Goal: Check status: Check status

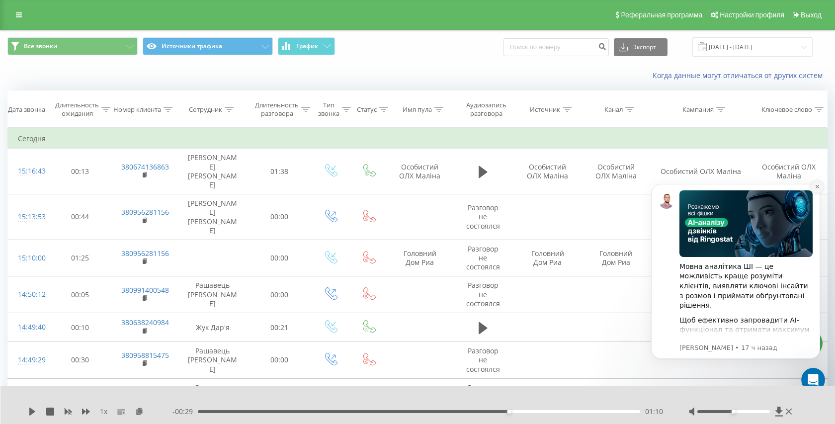
click at [814, 188] on button "Dismiss notification" at bounding box center [817, 186] width 13 height 13
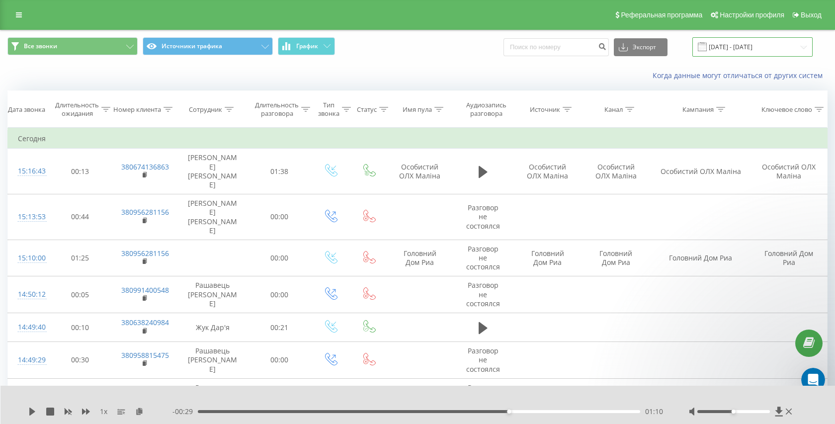
click at [774, 42] on input "[DATE] - [DATE]" at bounding box center [753, 46] width 120 height 19
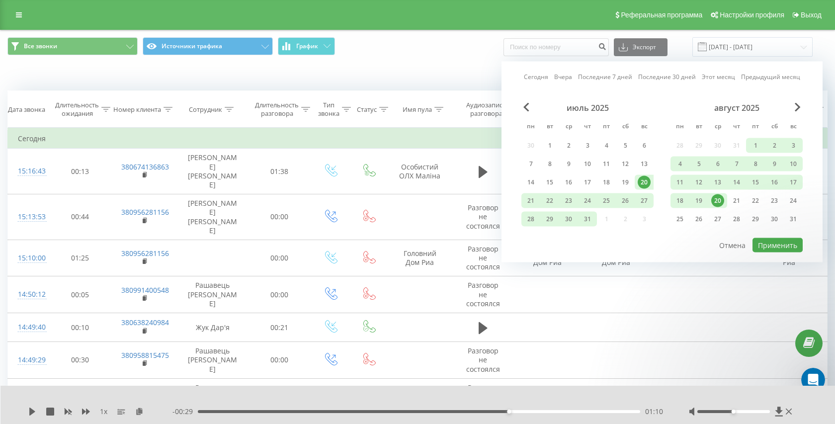
click at [546, 74] on link "Сегодня" at bounding box center [536, 76] width 24 height 9
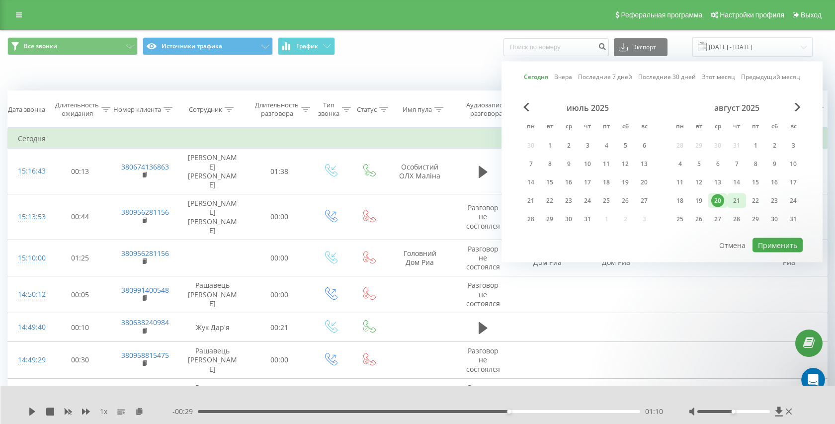
click at [739, 203] on div "21" at bounding box center [736, 200] width 13 height 13
click at [775, 253] on div "Сегодня Вчера Последние 7 дней Последние 30 дней Этот месяц Предыдущий месяц ию…" at bounding box center [662, 162] width 321 height 201
click at [779, 247] on button "Применить" at bounding box center [778, 245] width 50 height 14
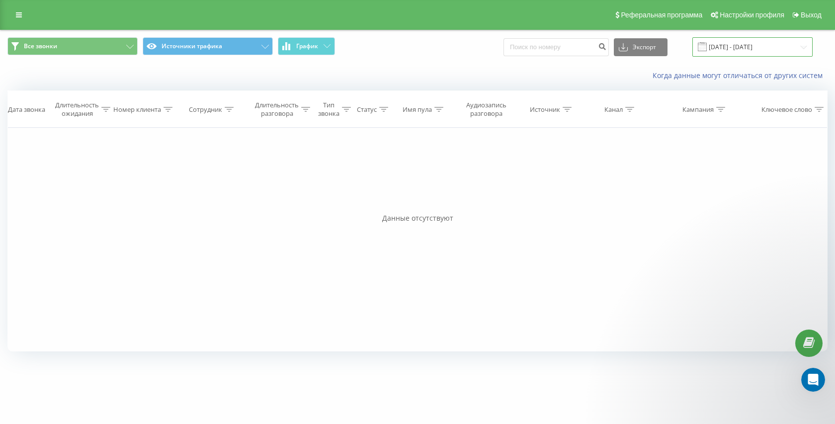
click at [745, 42] on input "[DATE] - [DATE]" at bounding box center [753, 46] width 120 height 19
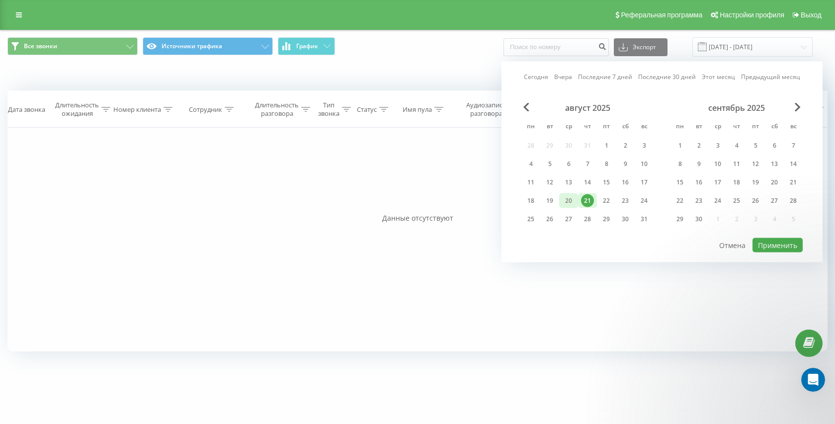
click at [564, 203] on div "20" at bounding box center [568, 200] width 13 height 13
click at [783, 243] on button "Применить" at bounding box center [778, 245] width 50 height 14
type input "[DATE] - [DATE]"
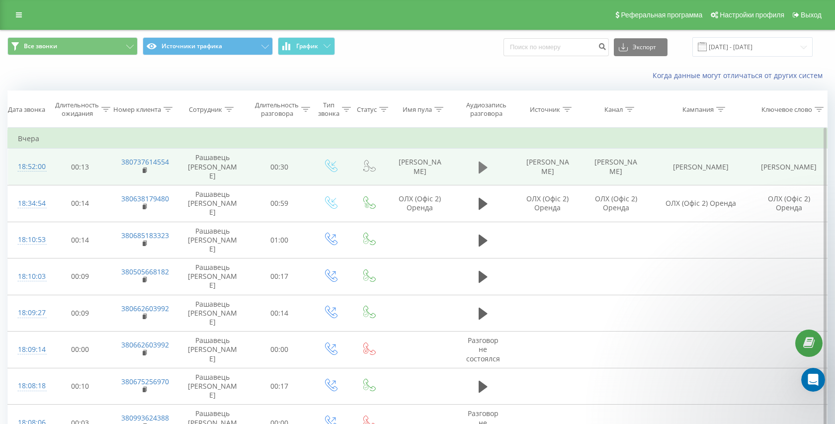
click at [483, 161] on icon at bounding box center [483, 167] width 9 height 12
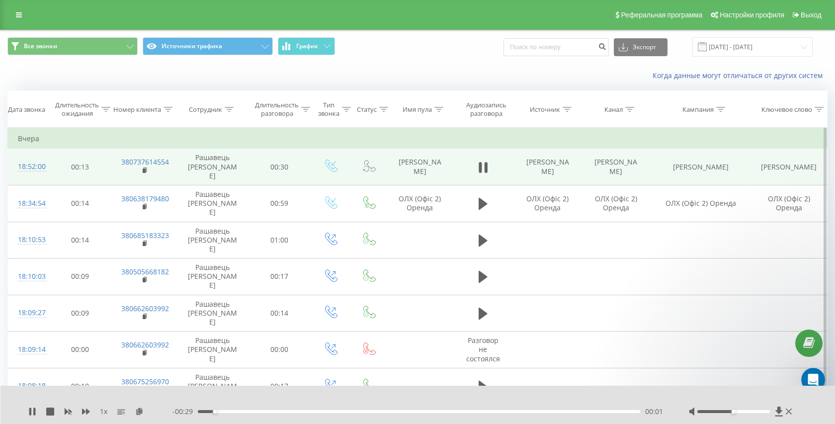
click at [256, 411] on div "00:01" at bounding box center [419, 411] width 443 height 3
click at [303, 411] on div "00:04" at bounding box center [419, 411] width 443 height 3
click at [482, 165] on icon at bounding box center [483, 168] width 9 height 14
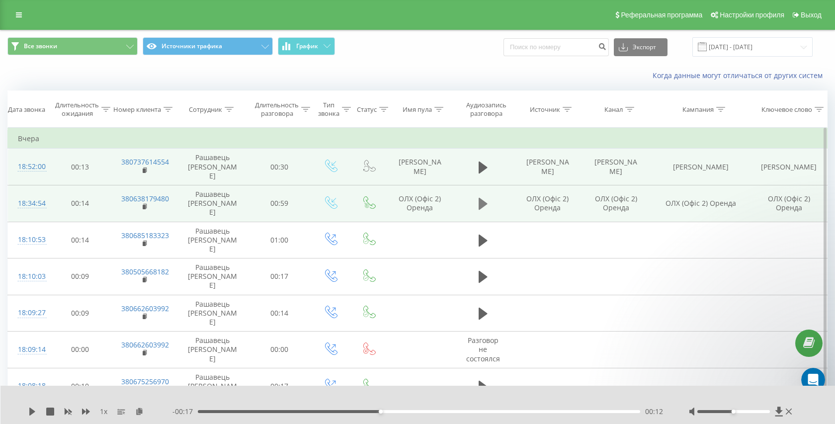
click at [478, 196] on button at bounding box center [483, 203] width 15 height 15
click at [485, 198] on icon at bounding box center [486, 203] width 3 height 11
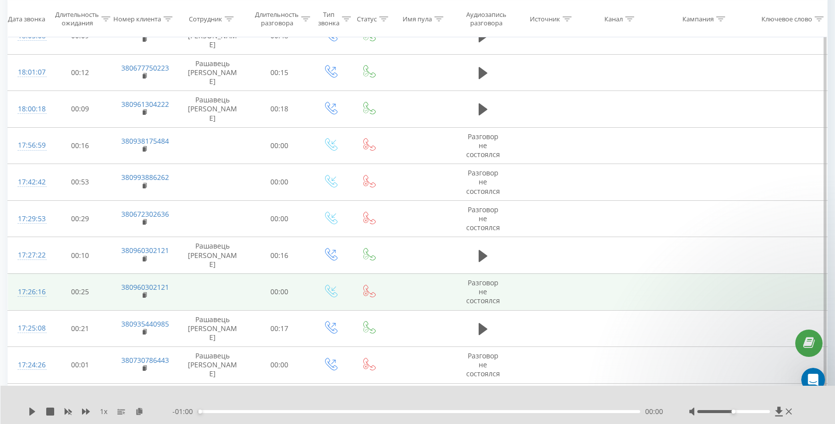
scroll to position [600, 0]
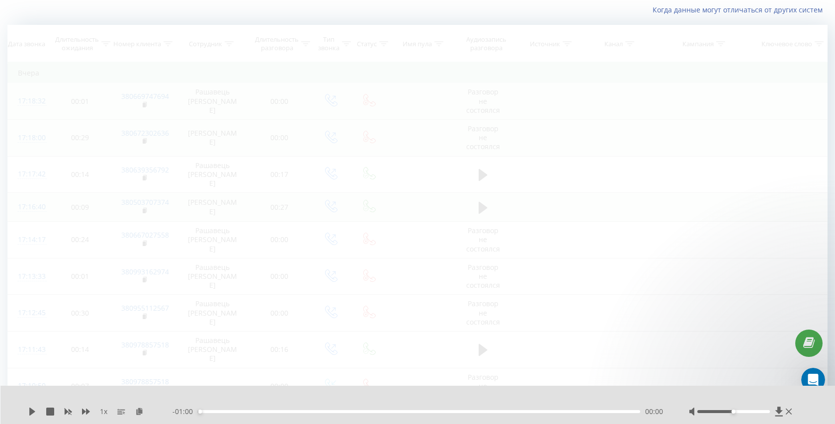
scroll to position [369, 0]
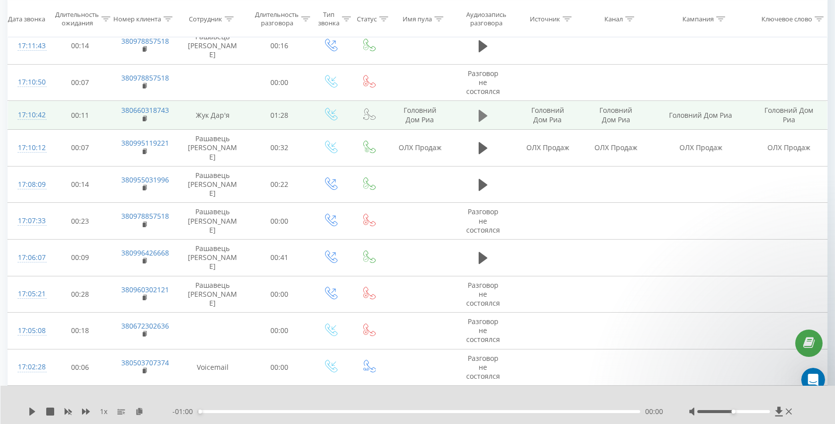
click at [483, 109] on icon at bounding box center [483, 115] width 9 height 12
click at [283, 410] on div "00:11" at bounding box center [419, 411] width 443 height 3
click at [340, 411] on div "00:17" at bounding box center [419, 411] width 443 height 3
click at [413, 409] on div "- 00:51 00:37 00:37" at bounding box center [419, 412] width 492 height 10
click at [420, 410] on div "00:37" at bounding box center [419, 411] width 443 height 3
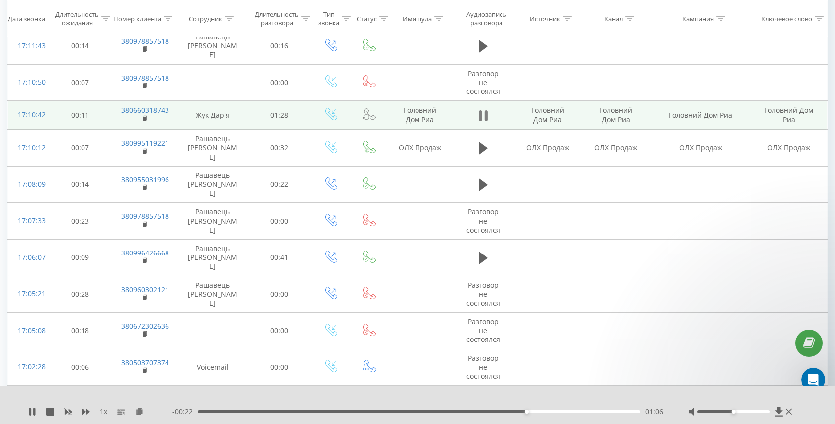
click at [476, 108] on button at bounding box center [483, 115] width 15 height 15
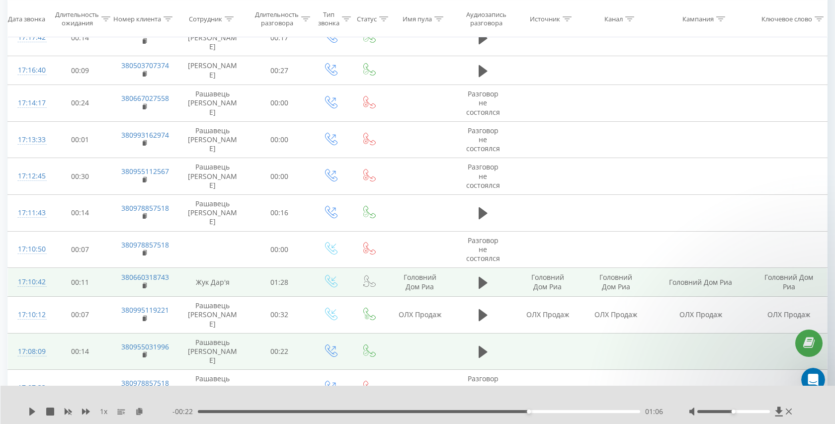
scroll to position [198, 0]
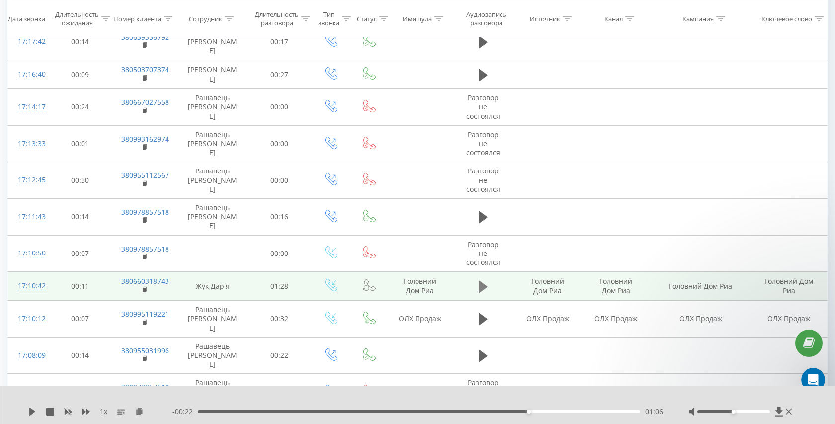
click at [485, 280] on icon at bounding box center [483, 287] width 9 height 14
click at [525, 412] on div "00:00" at bounding box center [419, 411] width 443 height 3
click at [561, 411] on div "01:07" at bounding box center [419, 411] width 443 height 3
click at [579, 411] on div "01:14" at bounding box center [419, 411] width 443 height 3
click at [600, 411] on div "01:18" at bounding box center [419, 411] width 443 height 3
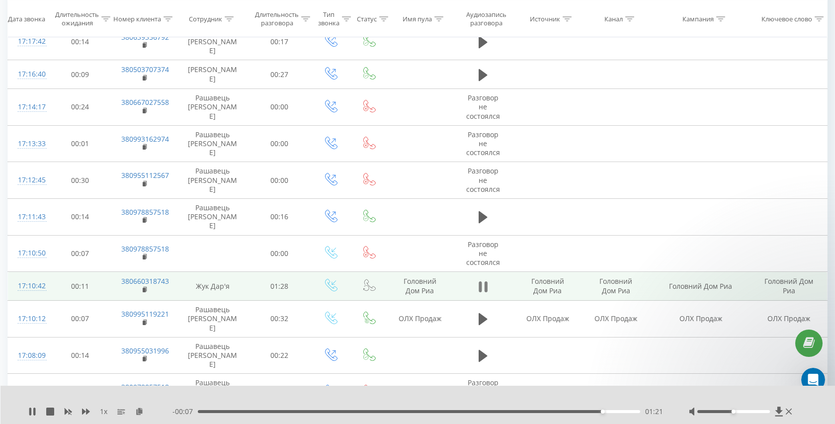
click at [487, 281] on icon at bounding box center [486, 286] width 3 height 11
